Goal: Task Accomplishment & Management: Manage account settings

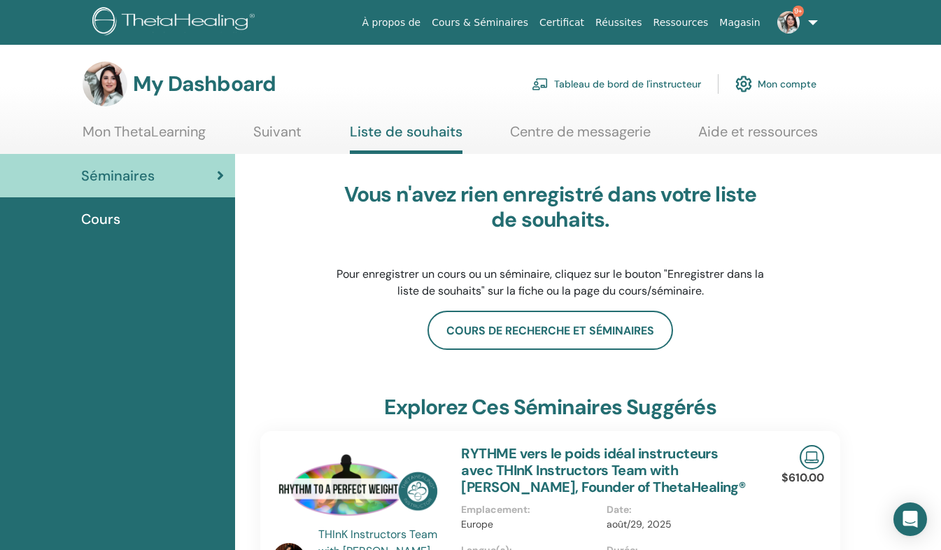
click at [807, 25] on link "9+" at bounding box center [794, 22] width 57 height 45
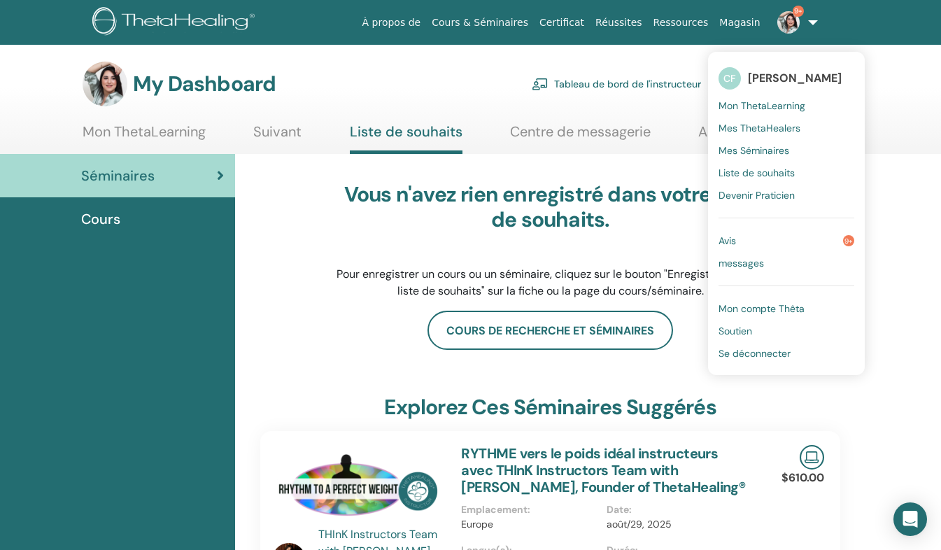
click at [742, 347] on span "Se déconnecter" at bounding box center [754, 353] width 72 height 13
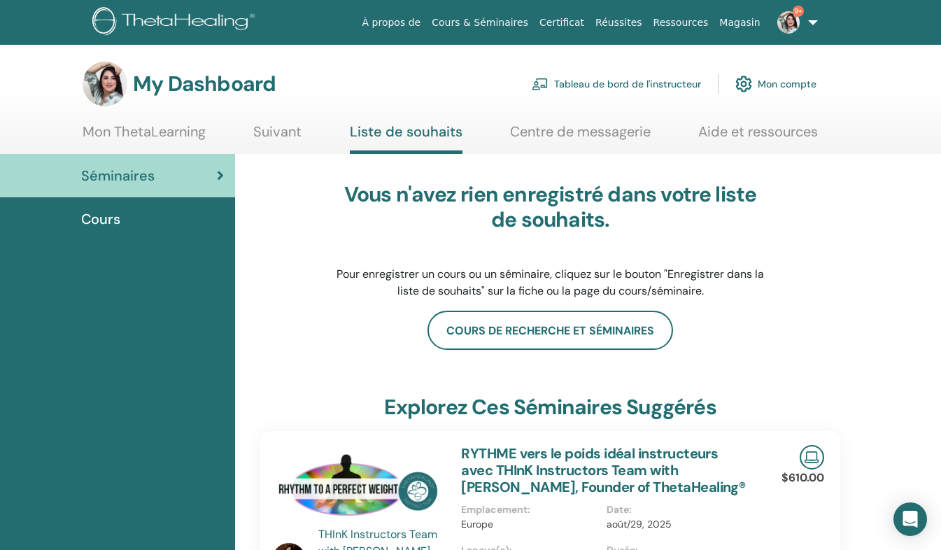
click at [659, 80] on link "Tableau de bord de l'instructeur" at bounding box center [616, 84] width 169 height 31
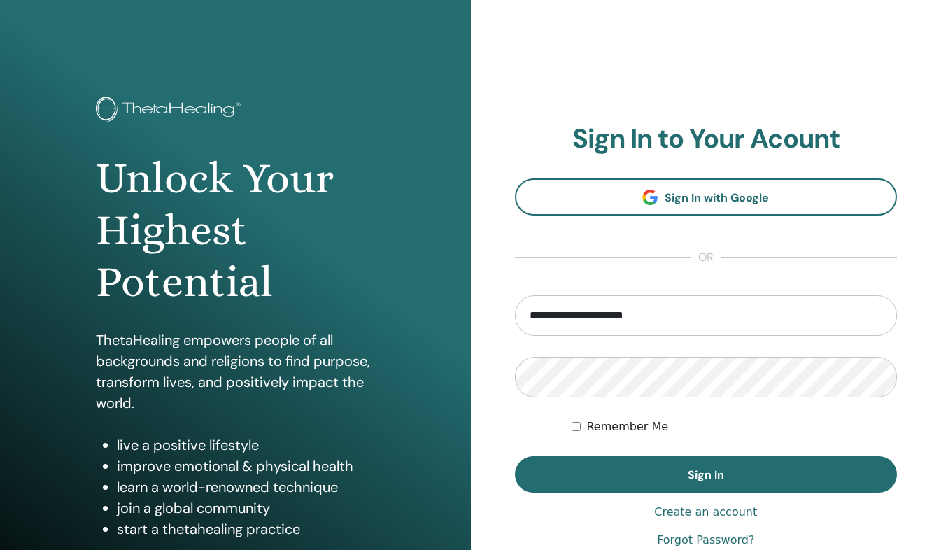
click at [687, 326] on input "**********" at bounding box center [706, 315] width 383 height 41
type input "*"
type input "**********"
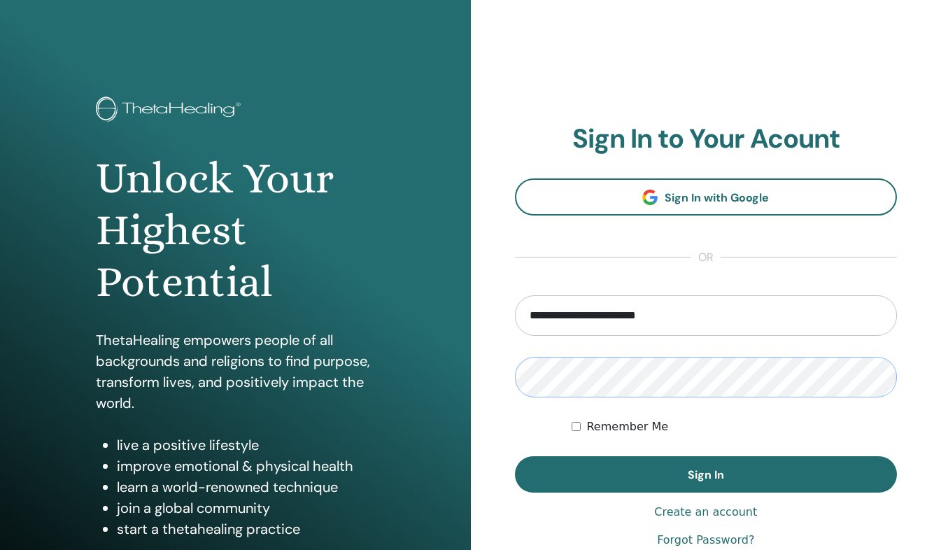
click at [515, 456] on button "Sign In" at bounding box center [706, 474] width 383 height 36
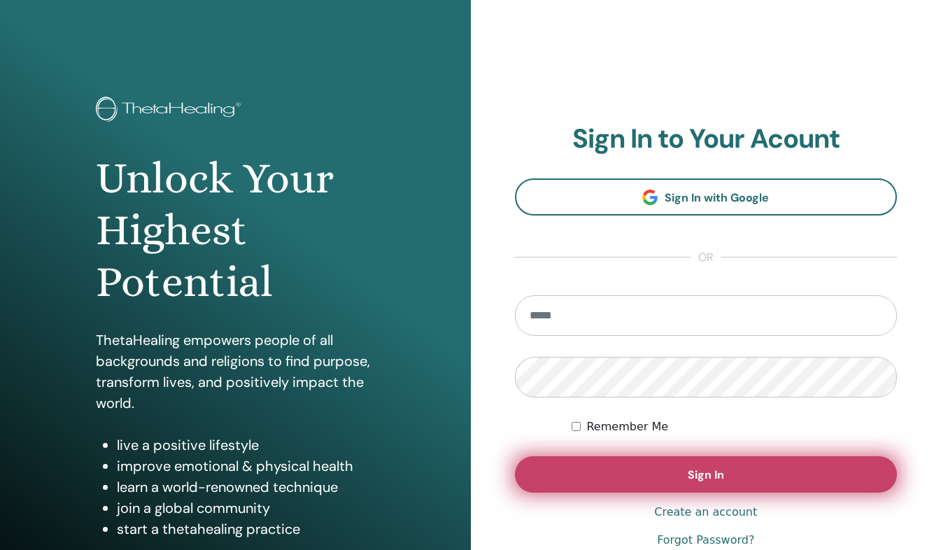
type input "**********"
click at [609, 481] on button "Sign In" at bounding box center [706, 474] width 383 height 36
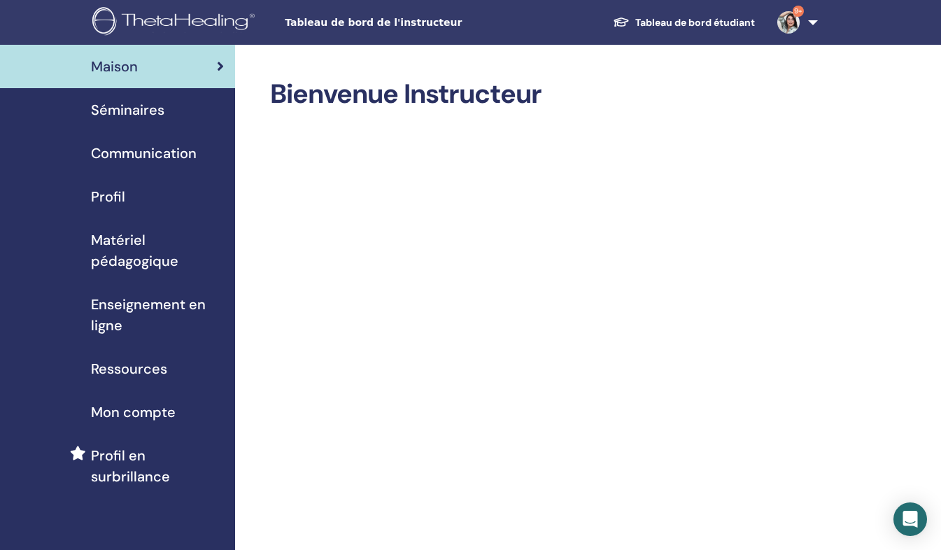
click at [199, 107] on div "Séminaires" at bounding box center [117, 109] width 213 height 21
click at [141, 108] on span "Séminaires" at bounding box center [127, 109] width 73 height 21
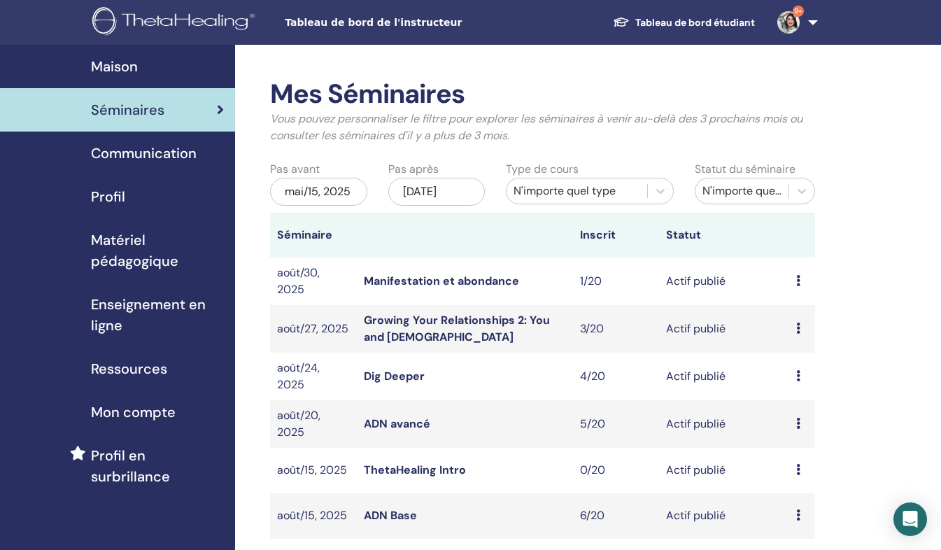
click at [802, 516] on div "Aperçu Éditer Participants Annuler" at bounding box center [802, 515] width 12 height 17
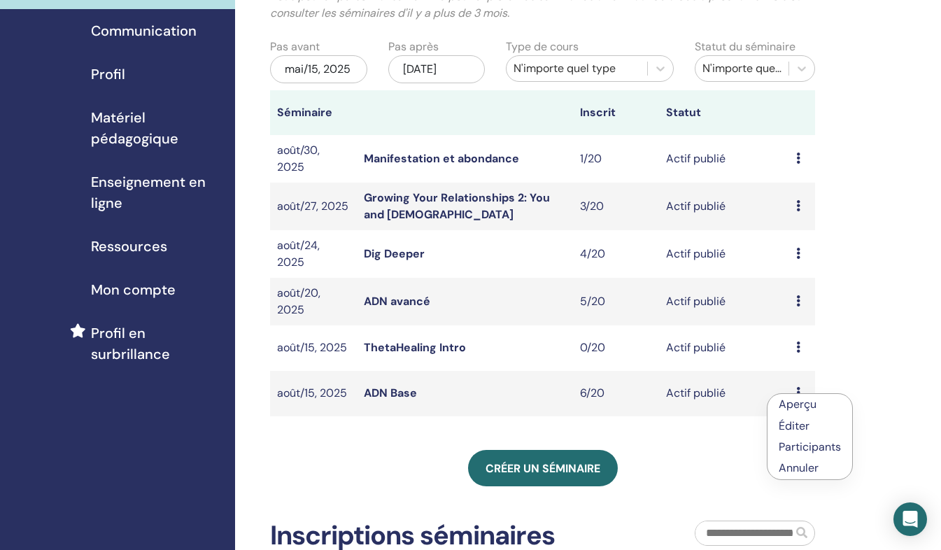
scroll to position [135, 0]
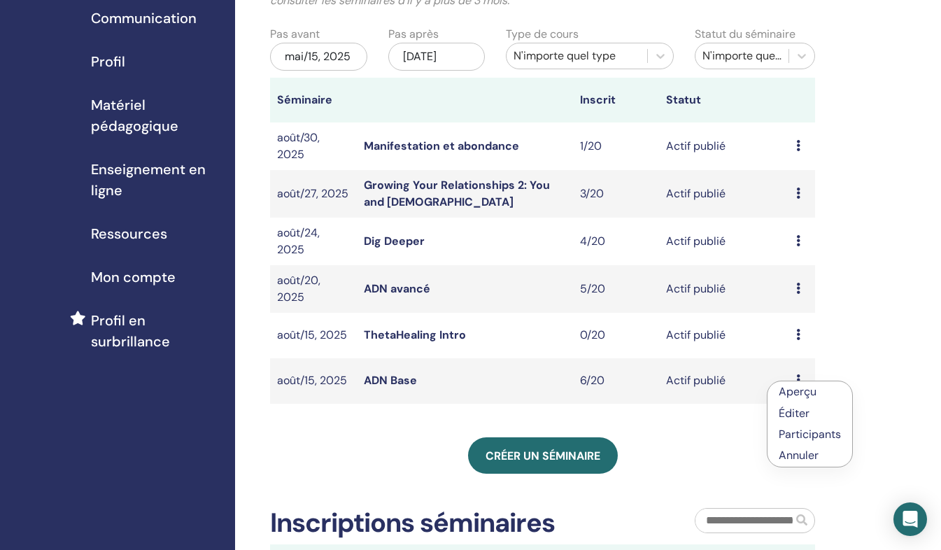
click at [816, 414] on li "Éditer" at bounding box center [809, 412] width 85 height 21
click at [798, 377] on icon at bounding box center [798, 379] width 4 height 11
click at [791, 434] on link "Participants" at bounding box center [805, 430] width 62 height 15
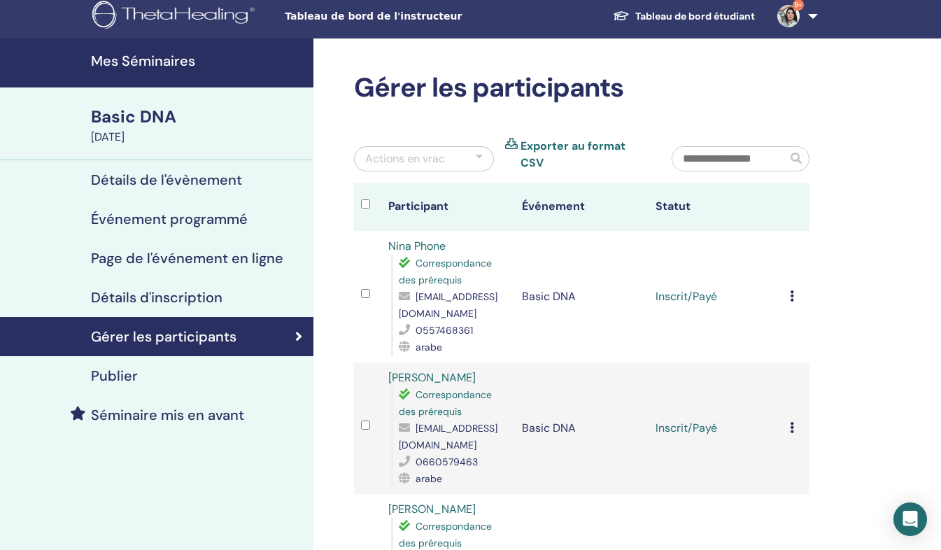
scroll to position [6, 0]
click at [147, 172] on h4 "Détails de l'évènement" at bounding box center [166, 179] width 151 height 17
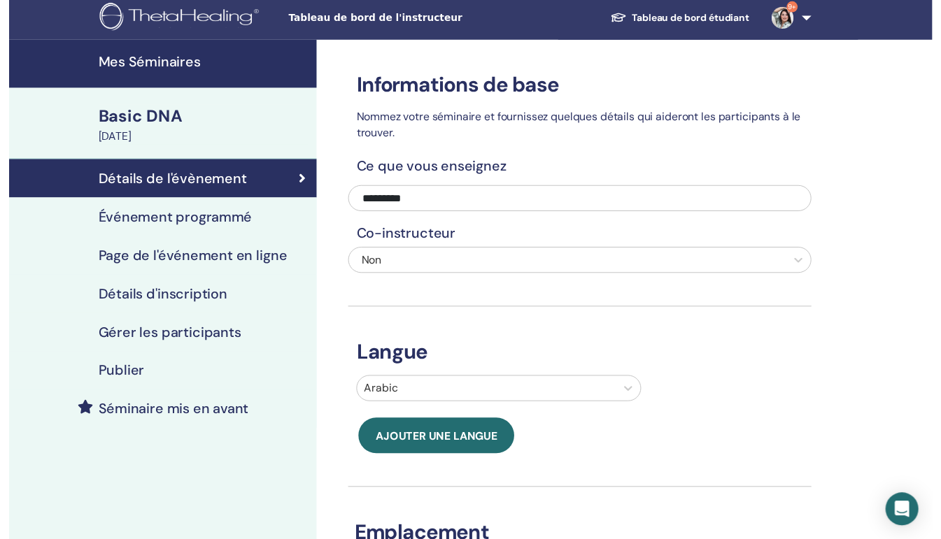
scroll to position [3, 0]
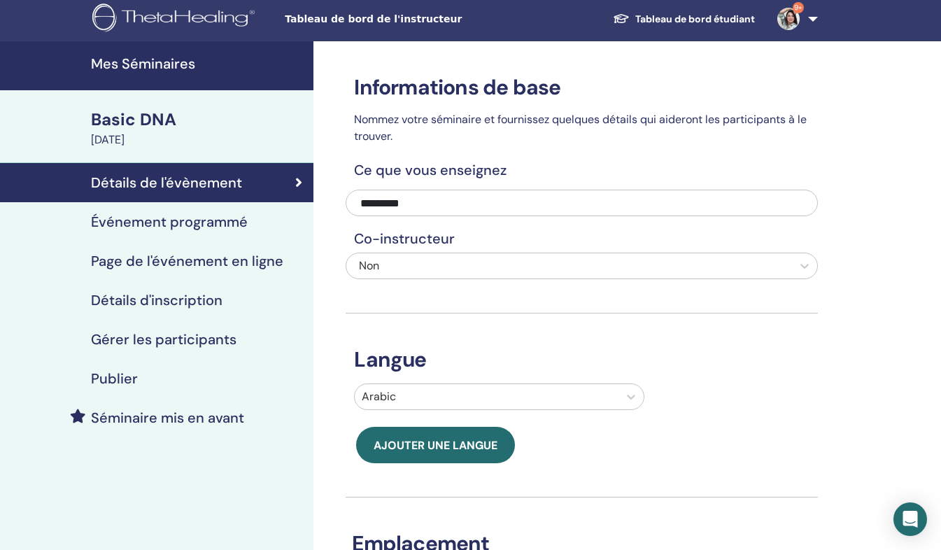
click at [253, 223] on div "Événement programmé" at bounding box center [156, 221] width 291 height 17
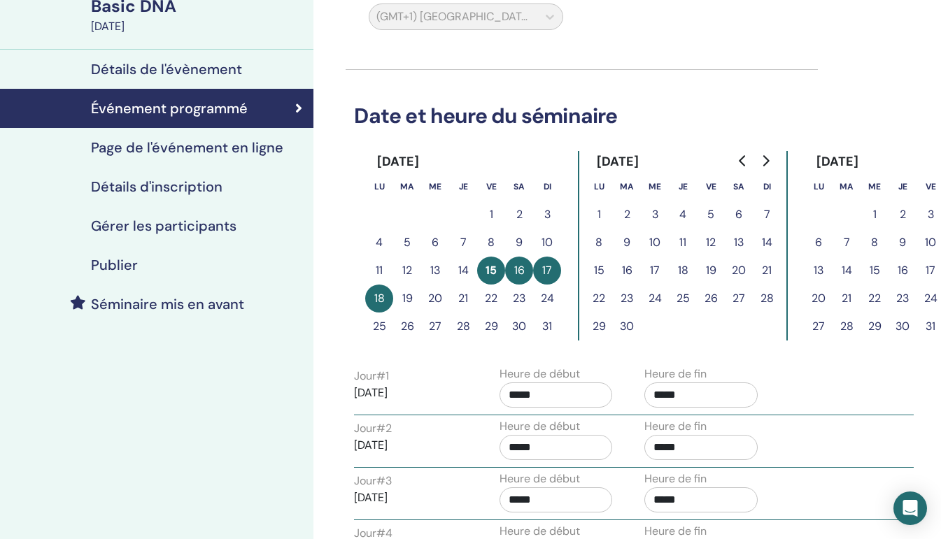
scroll to position [113, 0]
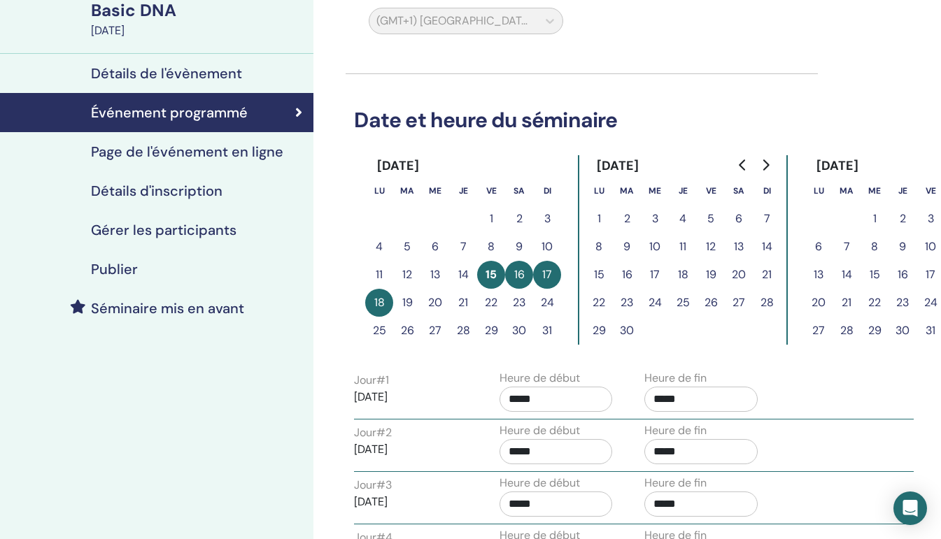
click at [404, 306] on button "19" at bounding box center [407, 303] width 28 height 28
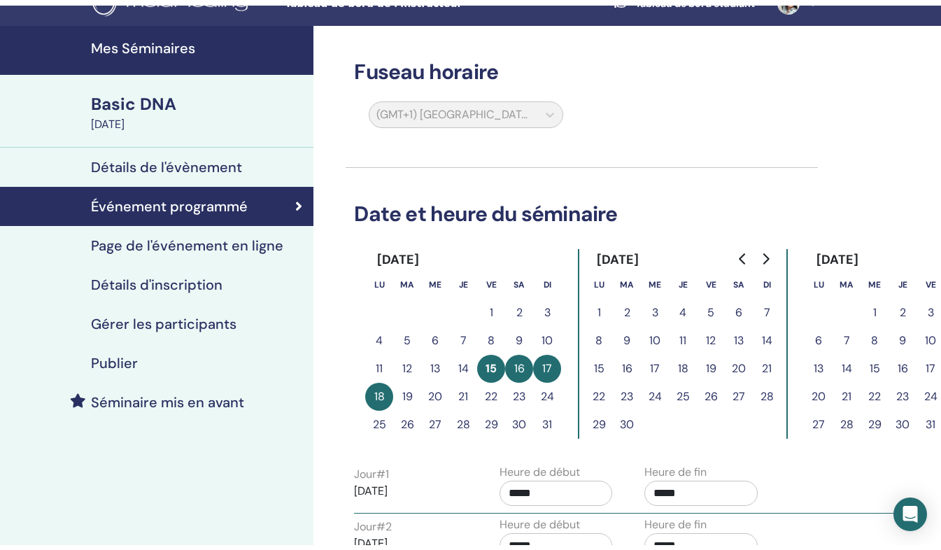
scroll to position [23, 0]
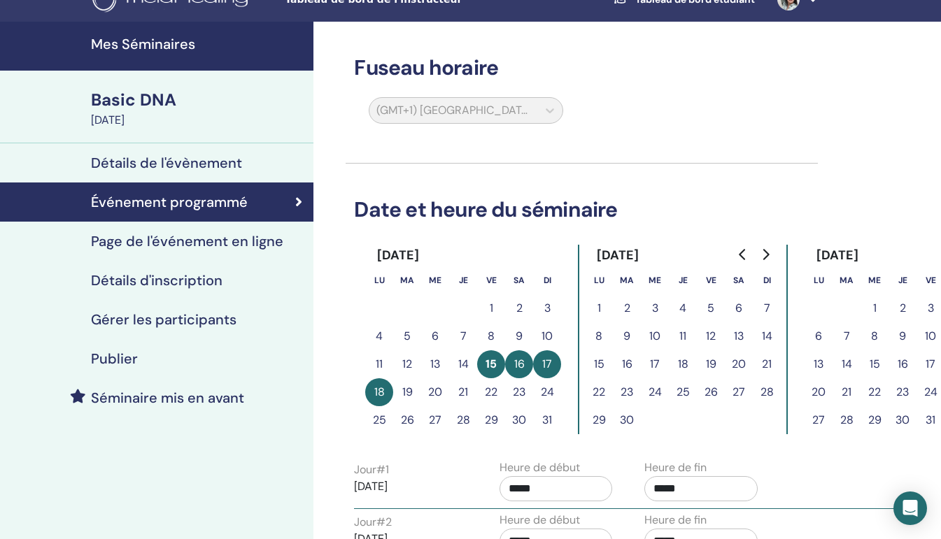
click at [169, 285] on h4 "Détails d'inscription" at bounding box center [157, 280] width 132 height 17
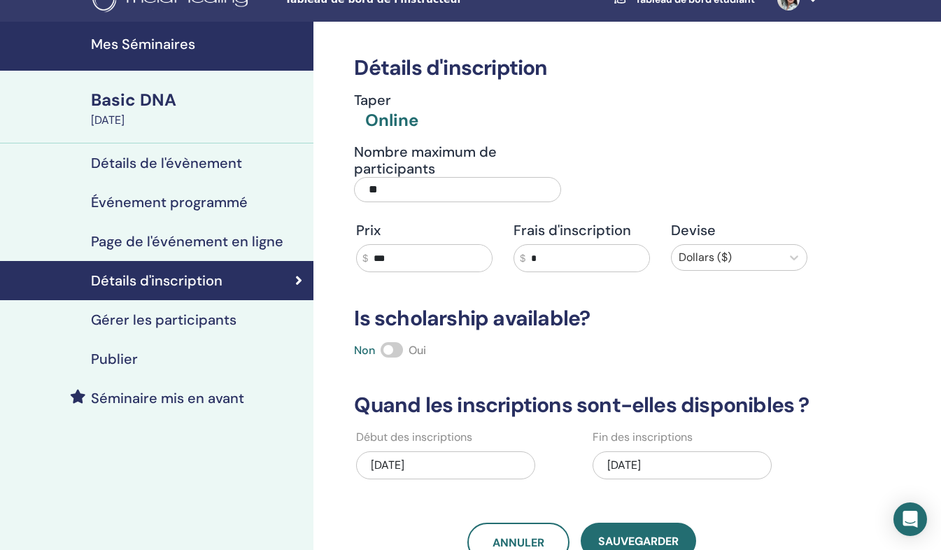
click at [632, 467] on div "[DATE]" at bounding box center [682, 465] width 179 height 28
click at [640, 489] on div "[DATE]" at bounding box center [682, 467] width 179 height 43
click at [634, 461] on div "[DATE]" at bounding box center [682, 465] width 179 height 28
click at [637, 493] on div "Détails d'inscription Taper Online Nombre maximum de participants ** Prix $ ***…" at bounding box center [582, 292] width 472 height 540
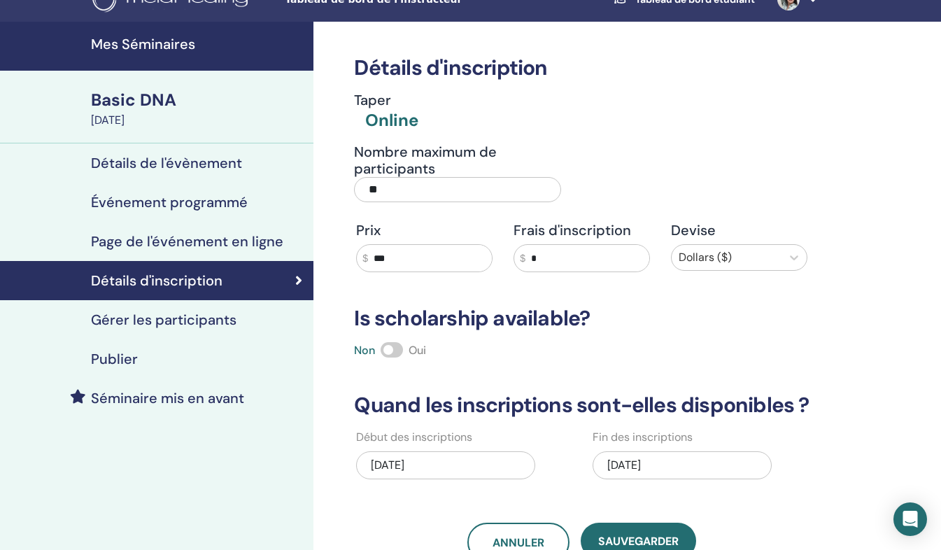
click at [196, 321] on h4 "Gérer les participants" at bounding box center [164, 319] width 146 height 17
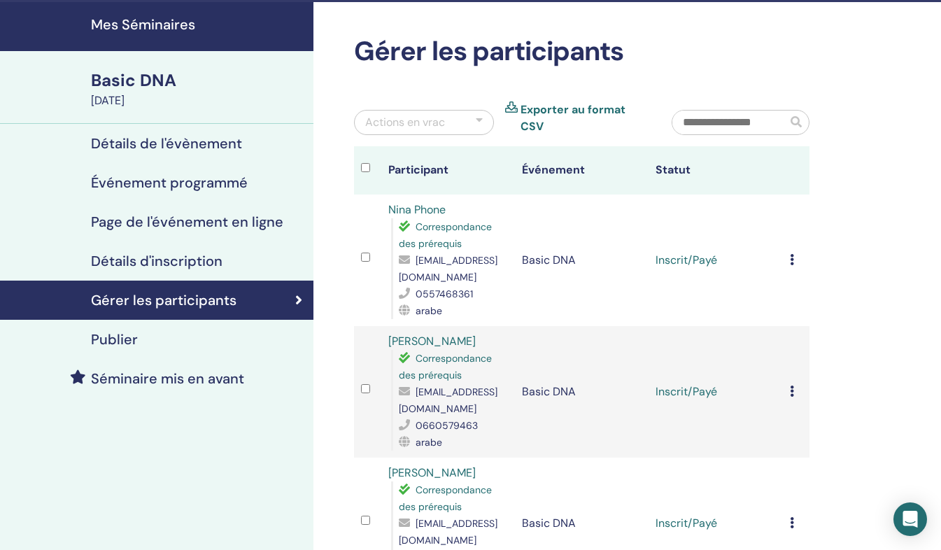
scroll to position [44, 0]
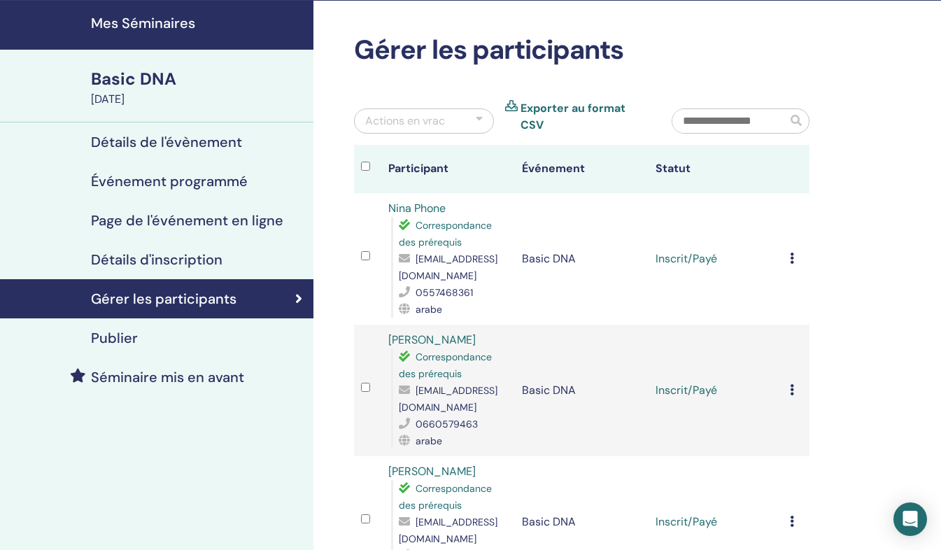
click at [795, 250] on div "Annuler l'inscription Ne pas certifier automatiquement Marquer comme payé Marqu…" at bounding box center [796, 258] width 13 height 17
